Goal: Find specific page/section: Find specific page/section

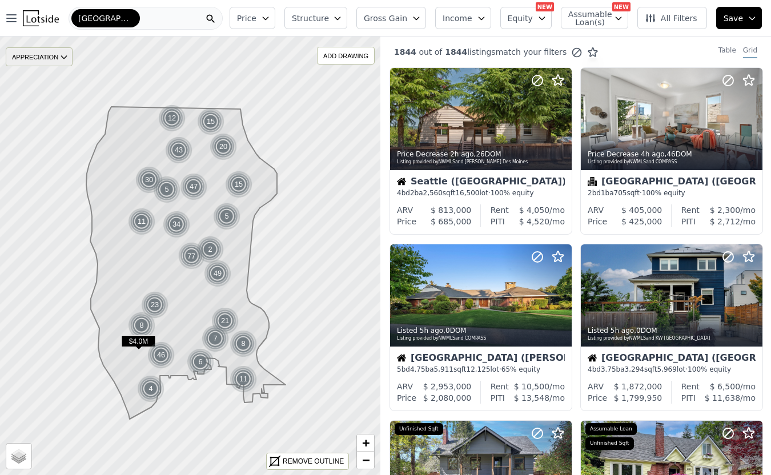
click at [35, 54] on div "APPRECIATION" at bounding box center [39, 56] width 67 height 19
click at [15, 28] on button "Open main menu" at bounding box center [14, 18] width 18 height 23
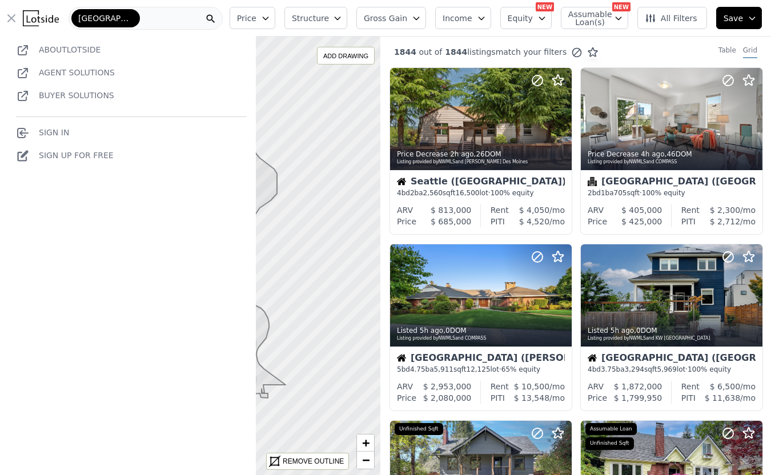
click at [14, 18] on icon "button" at bounding box center [12, 18] width 14 height 14
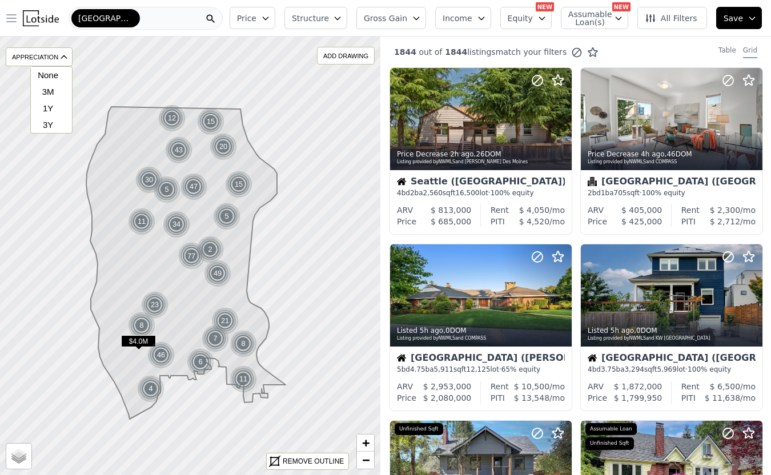
click at [128, 14] on div "[GEOGRAPHIC_DATA]" at bounding box center [146, 18] width 154 height 23
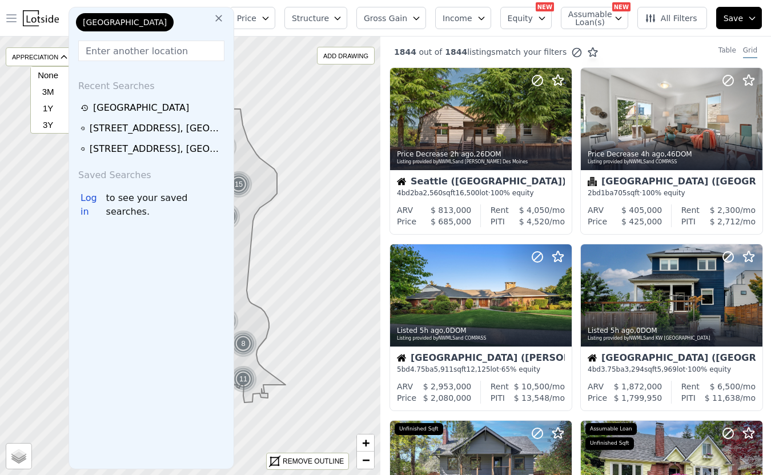
click at [214, 19] on icon at bounding box center [218, 18] width 11 height 11
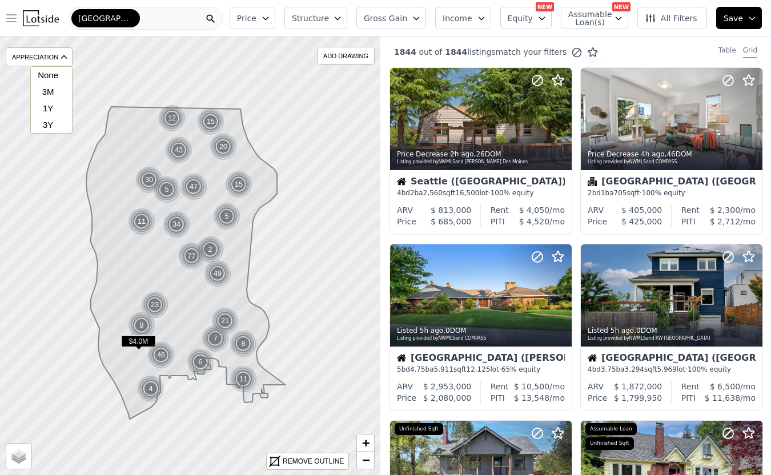
click at [134, 17] on div "[GEOGRAPHIC_DATA]" at bounding box center [146, 18] width 154 height 23
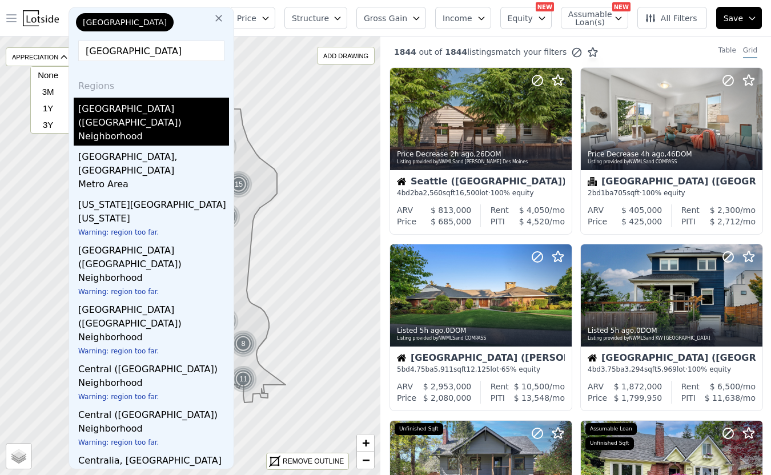
type input "[GEOGRAPHIC_DATA]"
click at [160, 130] on div "Neighborhood" at bounding box center [153, 138] width 151 height 16
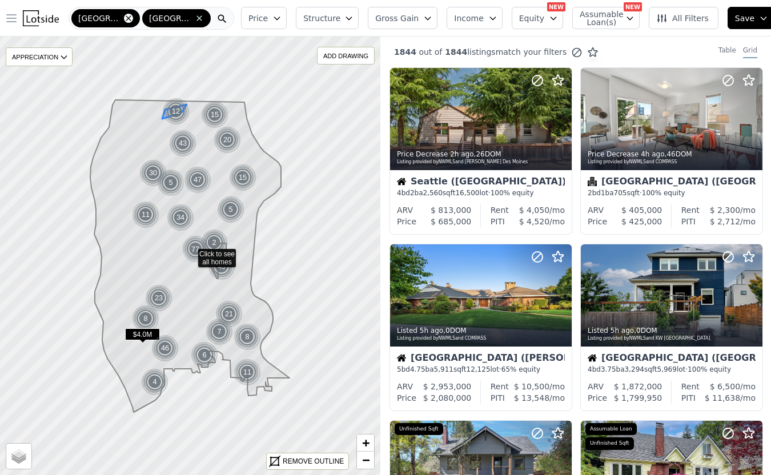
click at [126, 18] on icon at bounding box center [128, 17] width 5 height 5
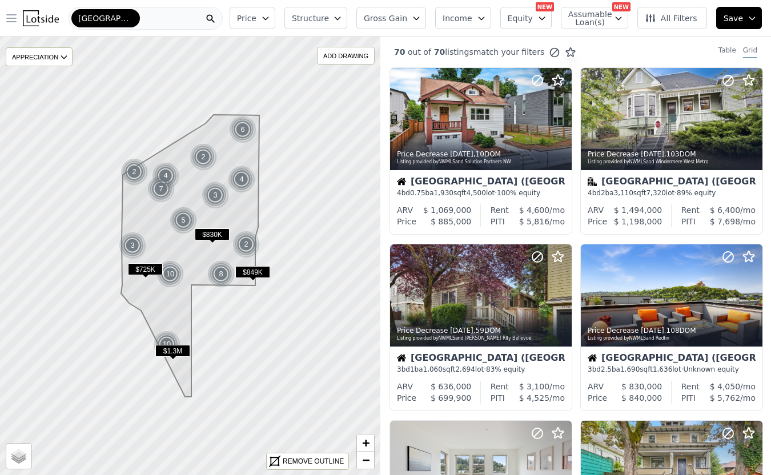
click at [270, 19] on icon "button" at bounding box center [265, 18] width 9 height 9
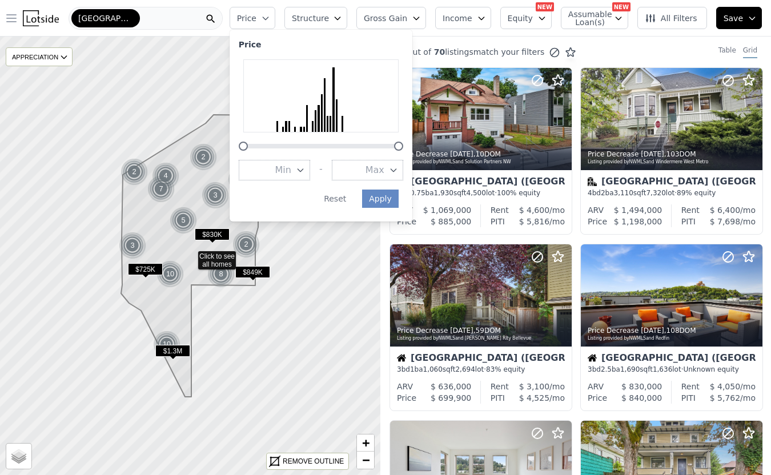
click at [342, 14] on icon "button" at bounding box center [337, 18] width 9 height 9
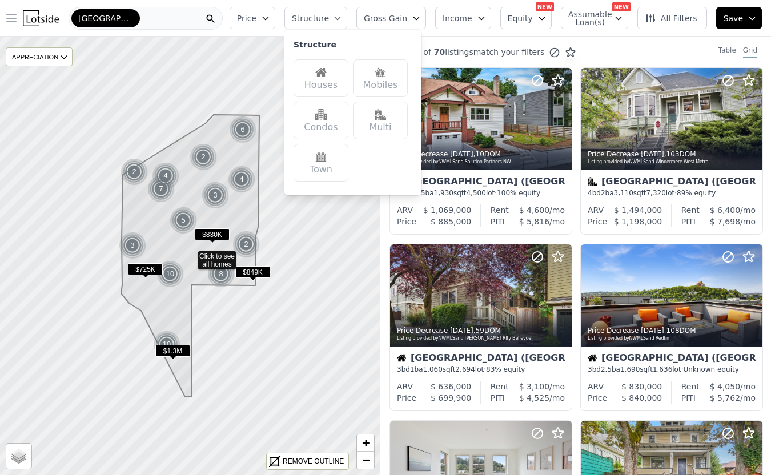
click at [395, 17] on span "Gross Gain" at bounding box center [385, 18] width 43 height 11
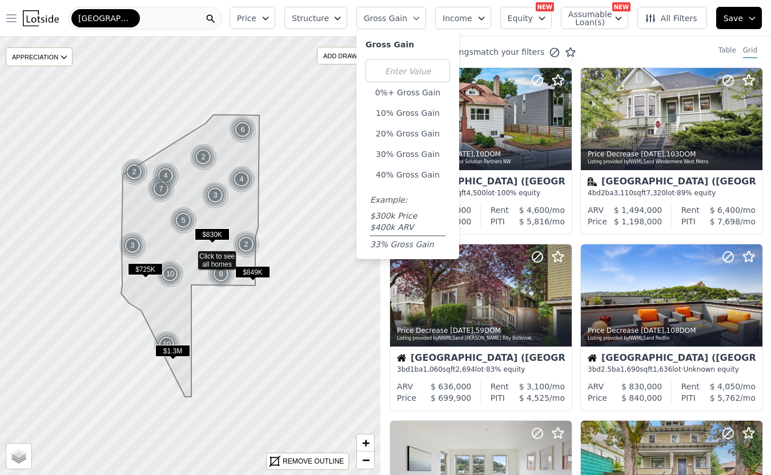
click at [461, 18] on span "Income" at bounding box center [458, 18] width 30 height 11
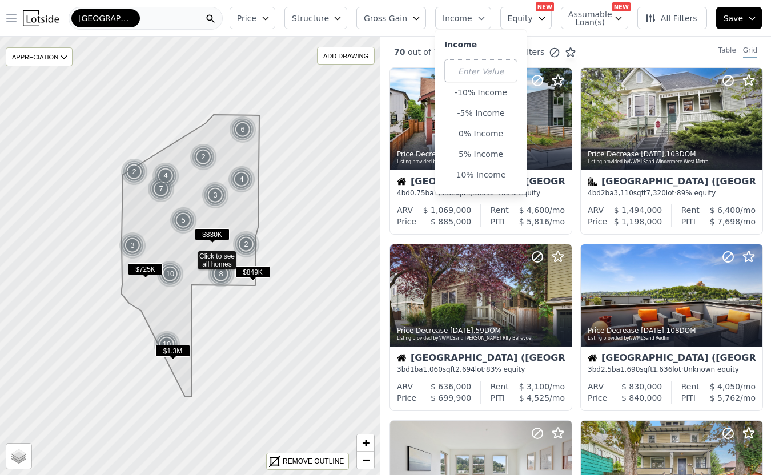
click at [533, 13] on span "Equity" at bounding box center [520, 18] width 25 height 11
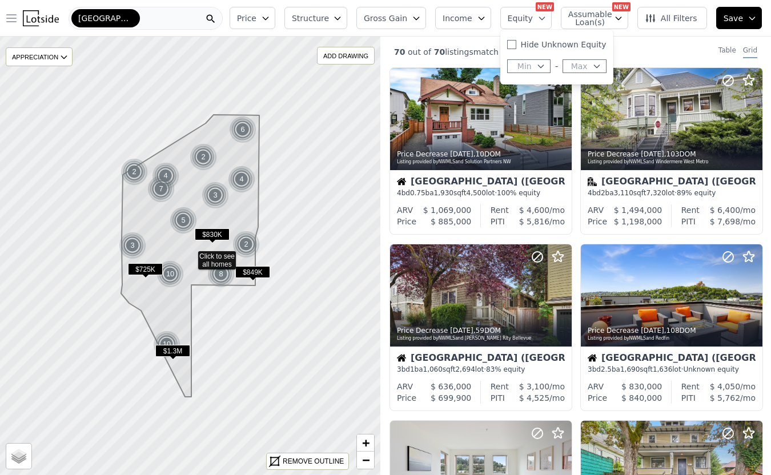
click at [591, 13] on span "Assumable Loan(s)" at bounding box center [587, 18] width 37 height 16
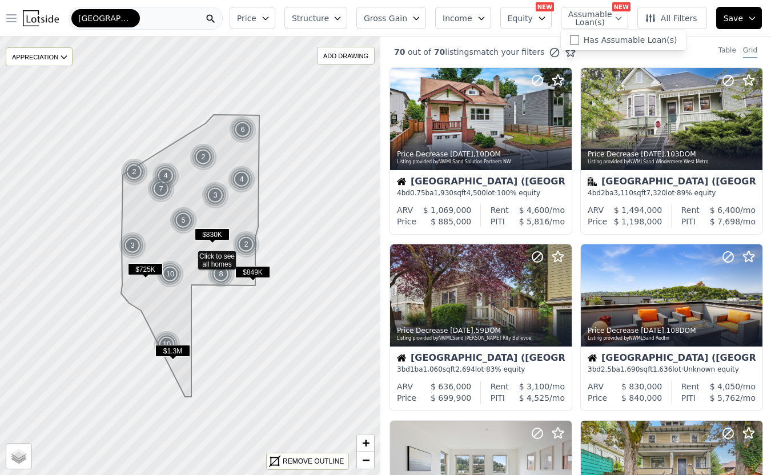
click at [675, 14] on span "All Filters" at bounding box center [671, 18] width 53 height 11
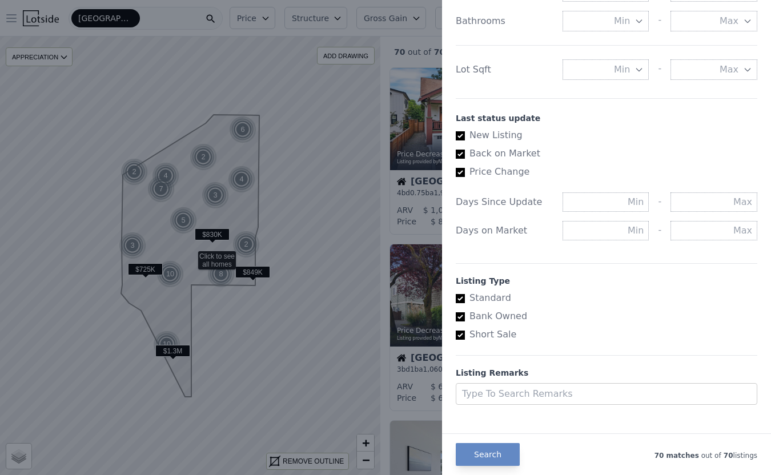
scroll to position [567, 0]
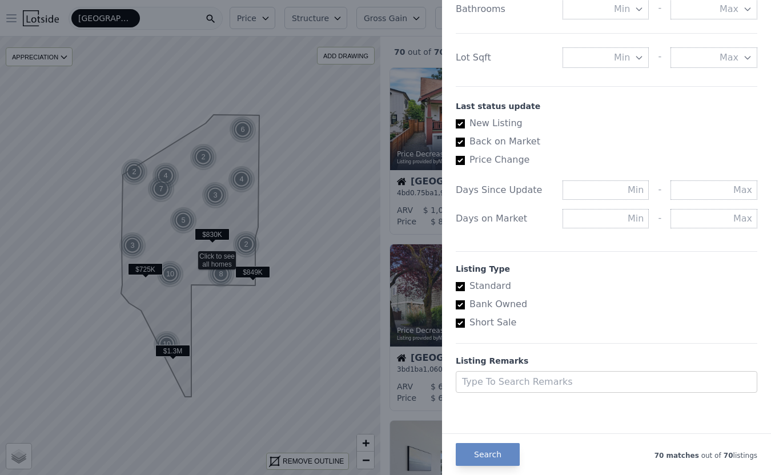
click at [346, 221] on div at bounding box center [385, 237] width 771 height 475
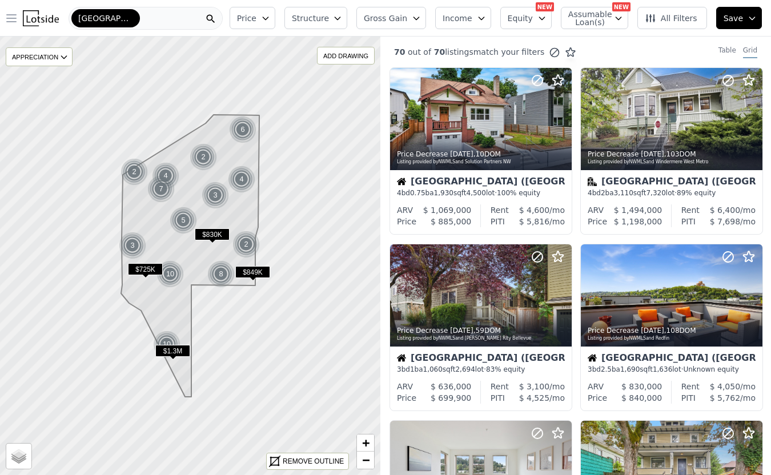
click at [251, 18] on span "Price" at bounding box center [246, 18] width 19 height 11
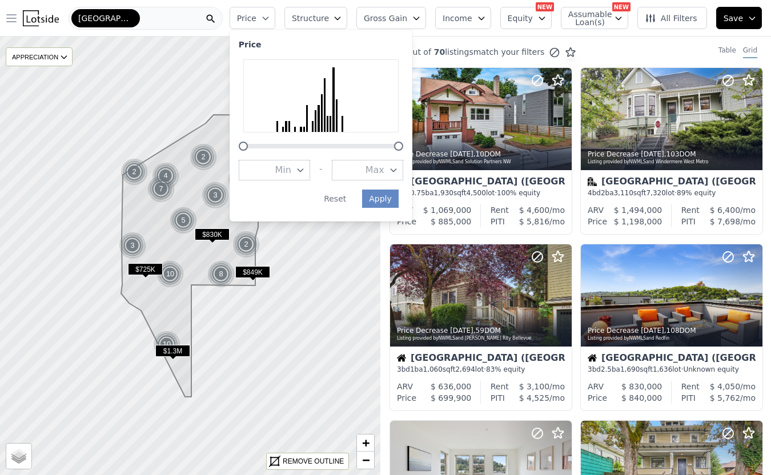
click at [251, 18] on span "Price" at bounding box center [246, 18] width 19 height 11
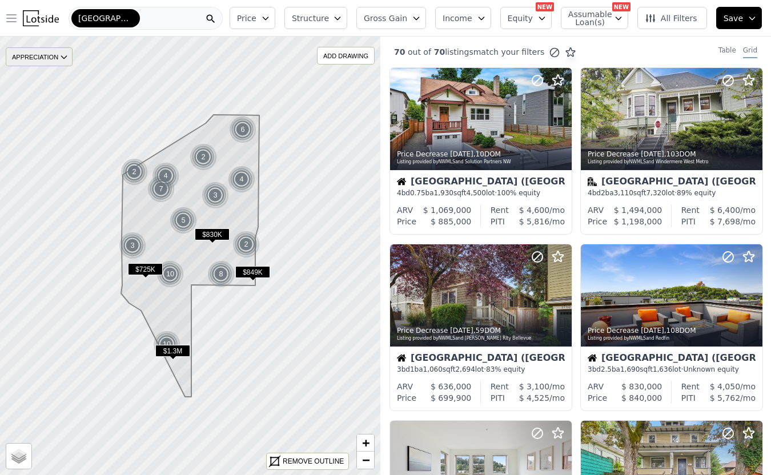
click at [39, 59] on div "APPRECIATION" at bounding box center [39, 56] width 67 height 19
click at [52, 107] on div "1Y" at bounding box center [48, 108] width 34 height 17
click at [89, 211] on icon at bounding box center [190, 256] width 460 height 530
click at [89, 211] on div at bounding box center [190, 256] width 457 height 527
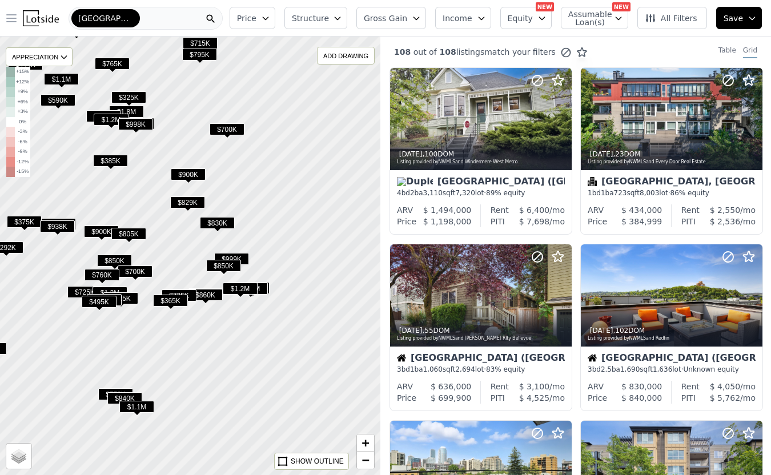
drag, startPoint x: 292, startPoint y: 193, endPoint x: 173, endPoint y: 147, distance: 127.7
click at [173, 147] on div at bounding box center [189, 254] width 457 height 527
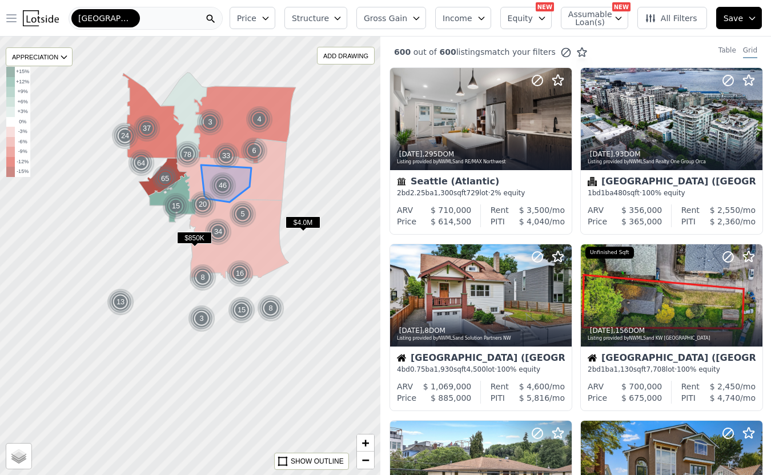
click at [234, 190] on img at bounding box center [223, 185] width 28 height 27
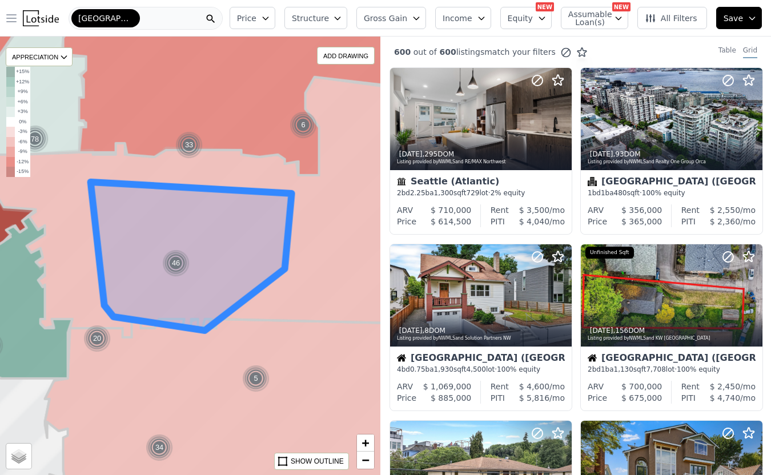
click at [234, 190] on icon at bounding box center [213, 207] width 441 height 261
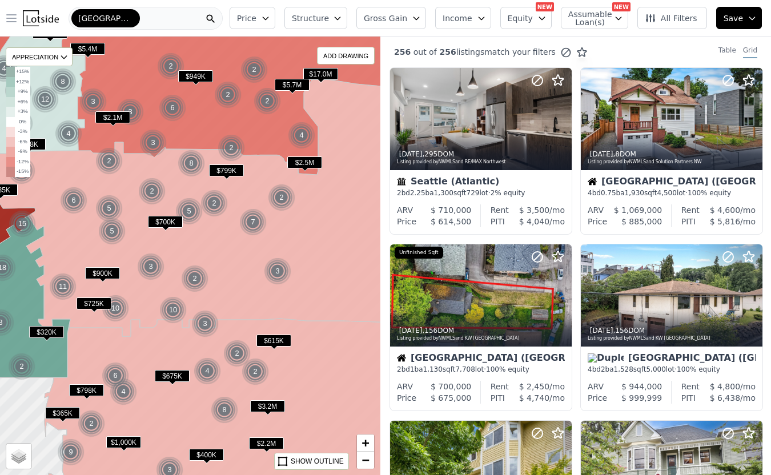
click at [27, 18] on img at bounding box center [41, 18] width 36 height 16
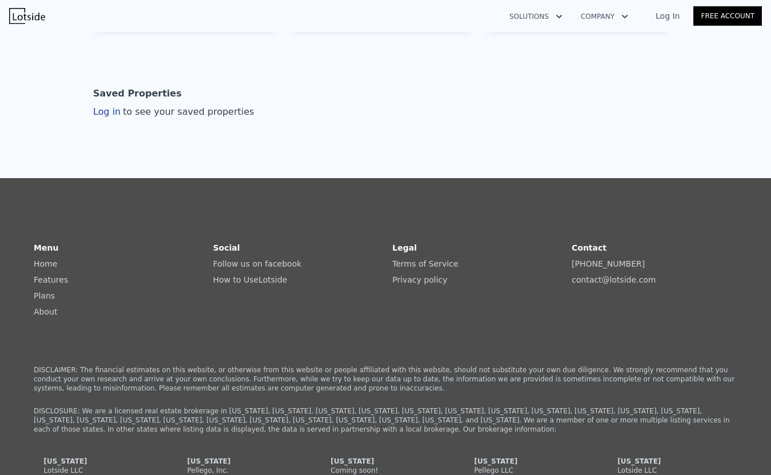
scroll to position [445, 0]
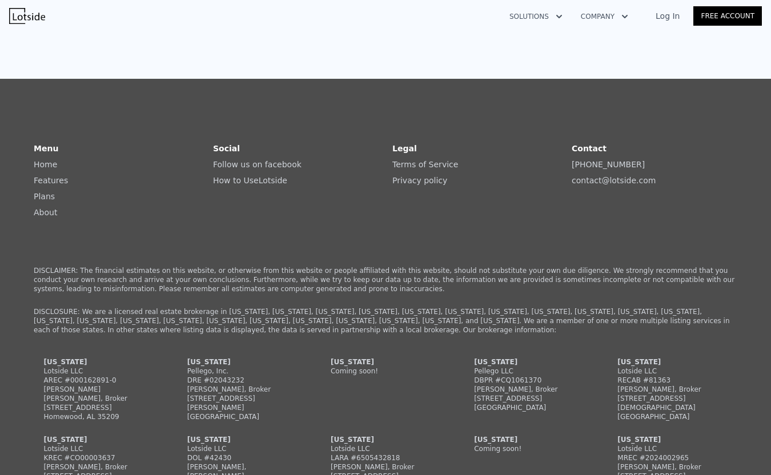
click at [45, 183] on link "Features" at bounding box center [51, 180] width 34 height 9
